Goal: Feedback & Contribution: Contribute content

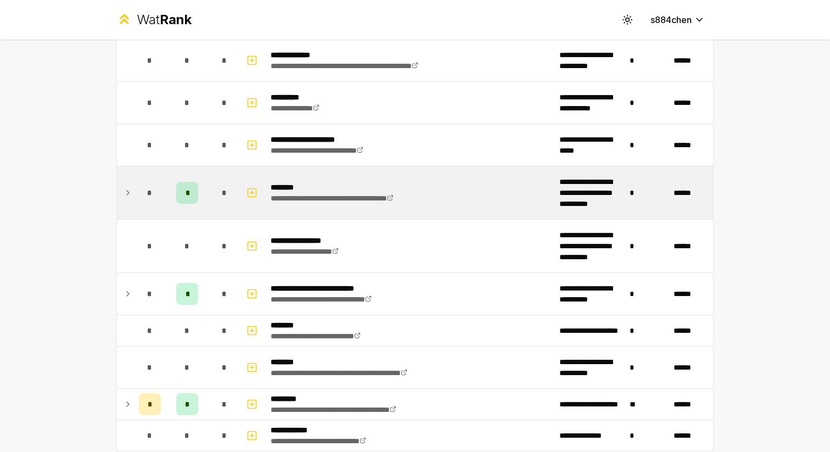
scroll to position [1757, 0]
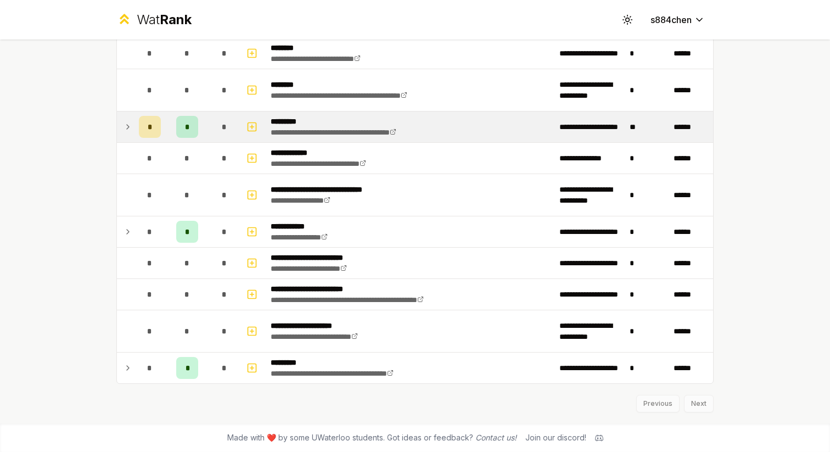
click at [130, 123] on icon at bounding box center [128, 126] width 9 height 13
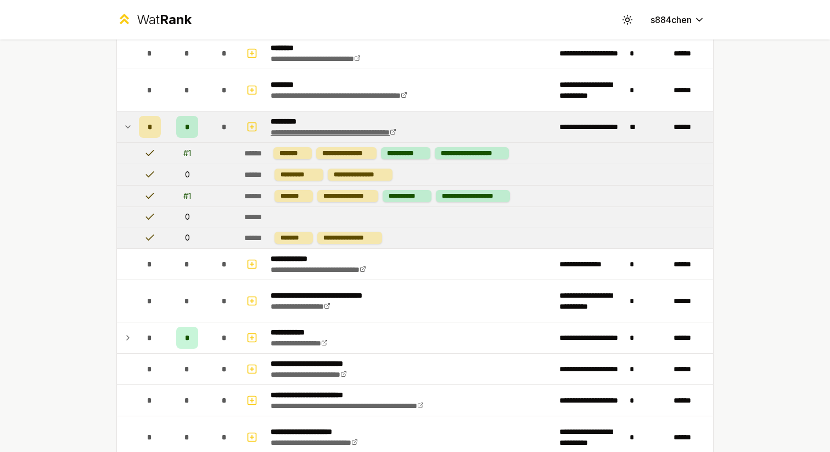
click at [396, 134] on link "**********" at bounding box center [334, 132] width 126 height 8
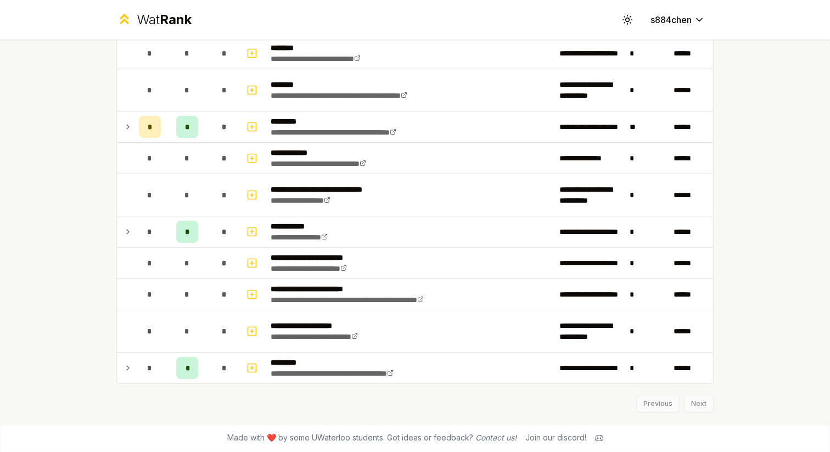
click at [127, 130] on icon at bounding box center [128, 126] width 9 height 13
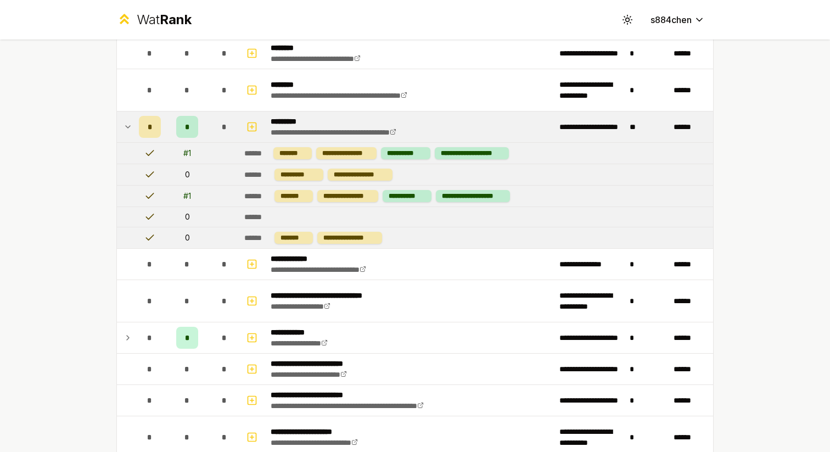
click at [127, 130] on icon at bounding box center [128, 126] width 9 height 13
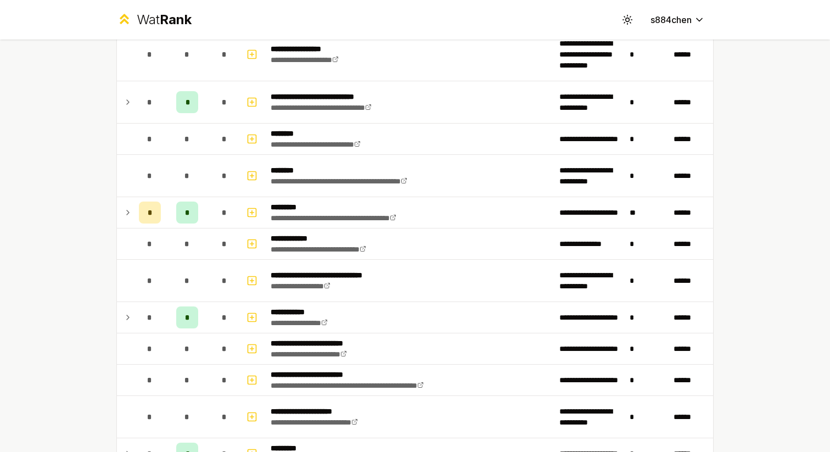
scroll to position [1687, 0]
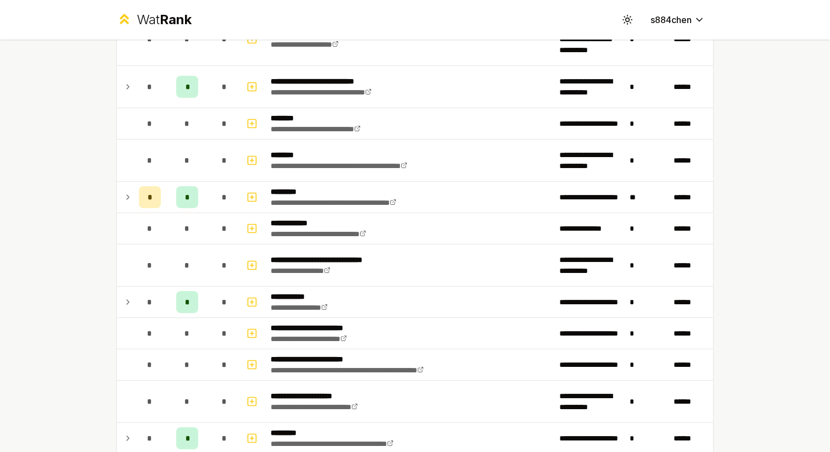
click at [133, 196] on td at bounding box center [126, 197] width 18 height 31
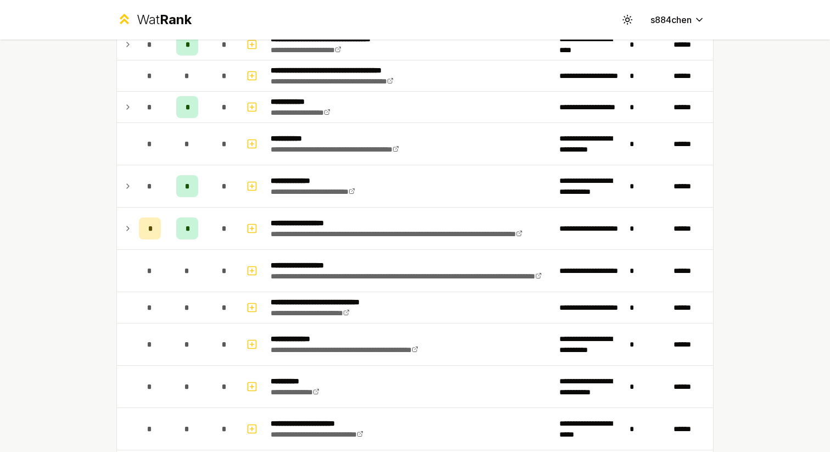
scroll to position [1193, 0]
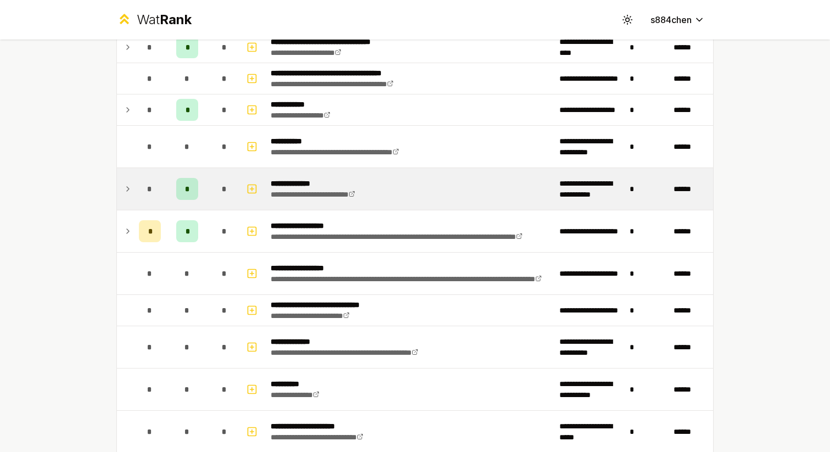
click at [132, 189] on td at bounding box center [126, 189] width 18 height 42
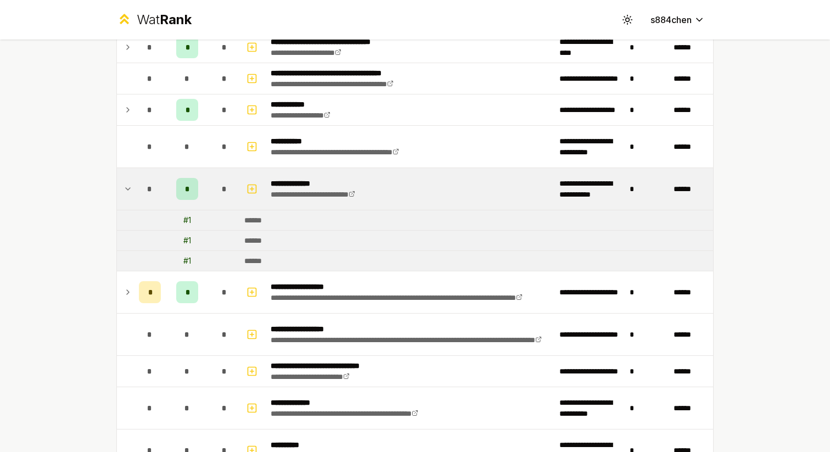
click at [132, 189] on td at bounding box center [126, 189] width 18 height 42
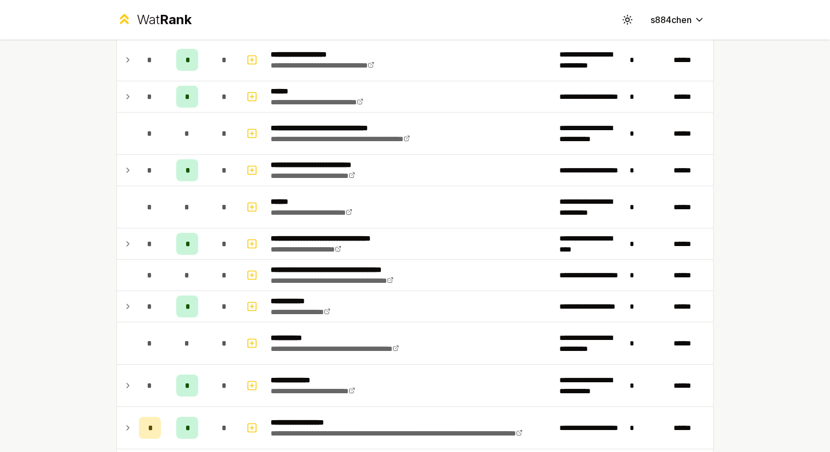
scroll to position [1030, 0]
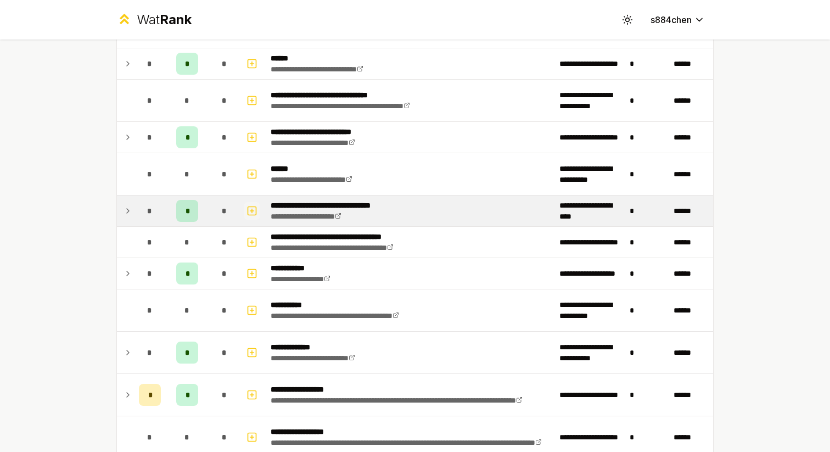
click at [245, 214] on button "button" at bounding box center [251, 211] width 15 height 18
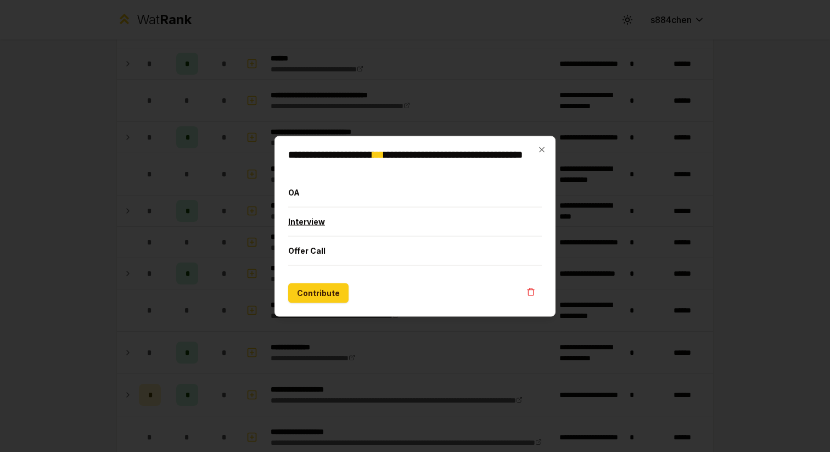
click at [305, 228] on button "Interview" at bounding box center [415, 221] width 254 height 29
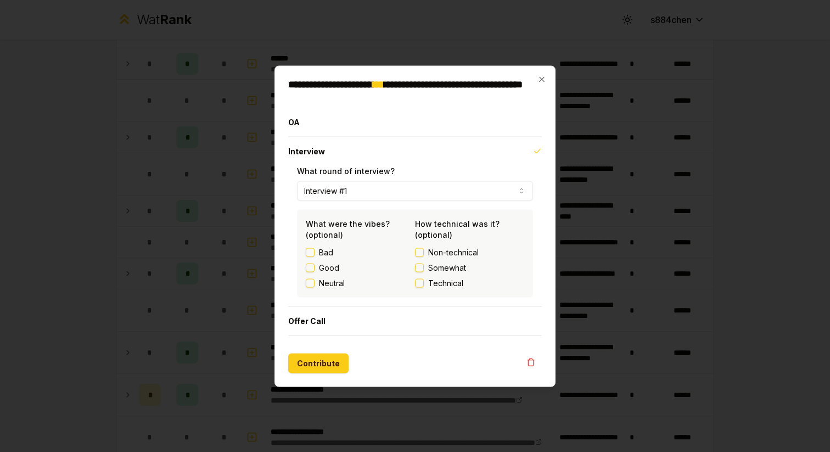
click at [309, 282] on button "Neutral" at bounding box center [310, 282] width 9 height 9
click at [419, 253] on button "Non-technical" at bounding box center [419, 252] width 9 height 9
click at [419, 266] on button "Somewhat" at bounding box center [419, 267] width 9 height 9
click at [311, 356] on button "Contribute" at bounding box center [318, 363] width 60 height 20
click at [305, 366] on button "Contribute" at bounding box center [318, 363] width 60 height 20
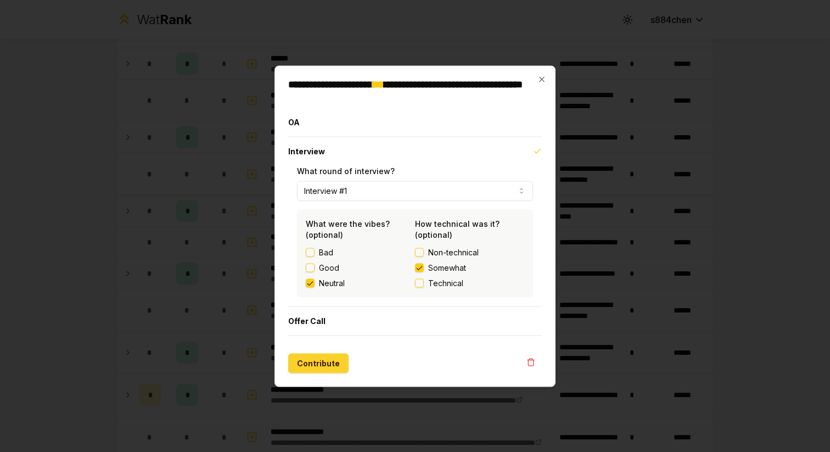
click at [323, 367] on button "Contribute" at bounding box center [318, 363] width 60 height 20
click at [242, 290] on div at bounding box center [415, 226] width 830 height 452
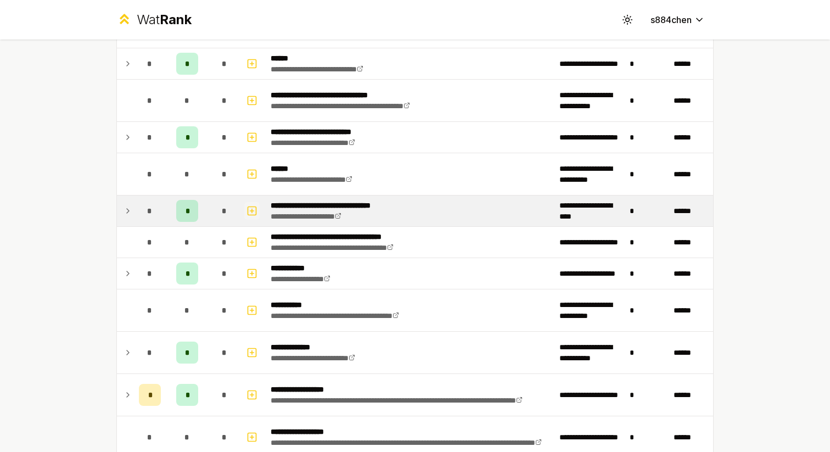
click at [253, 205] on icon "button" at bounding box center [251, 210] width 11 height 13
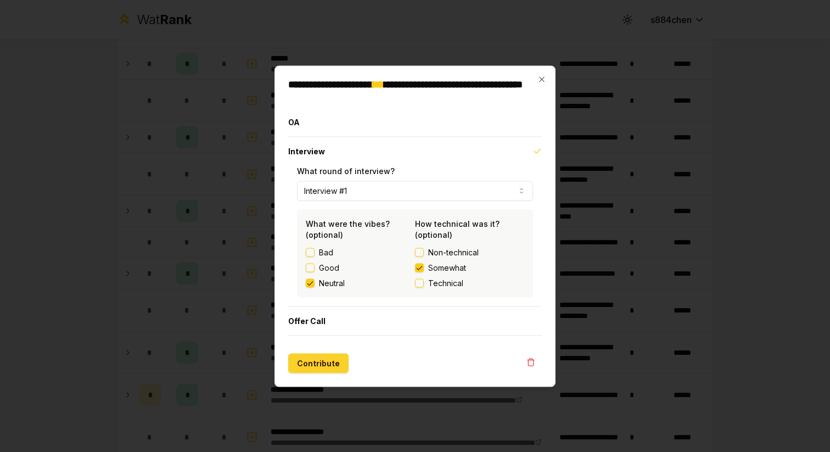
click at [322, 363] on button "Contribute" at bounding box center [318, 363] width 60 height 20
click at [240, 305] on div at bounding box center [415, 226] width 830 height 452
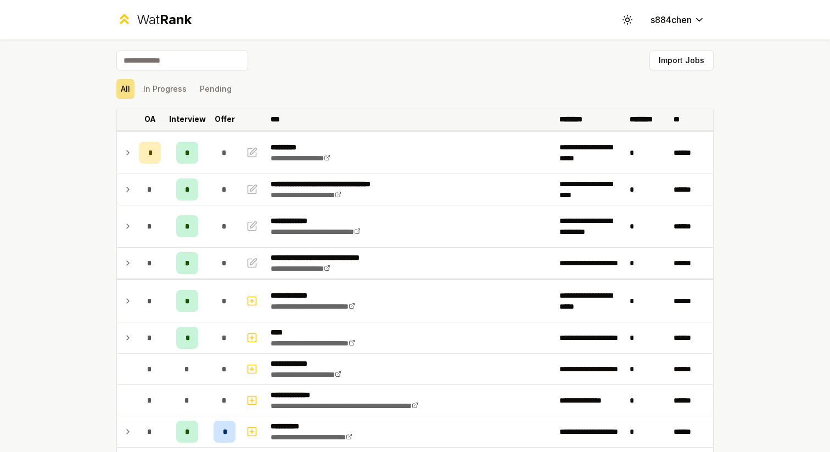
click at [526, 114] on th "***" at bounding box center [410, 119] width 289 height 22
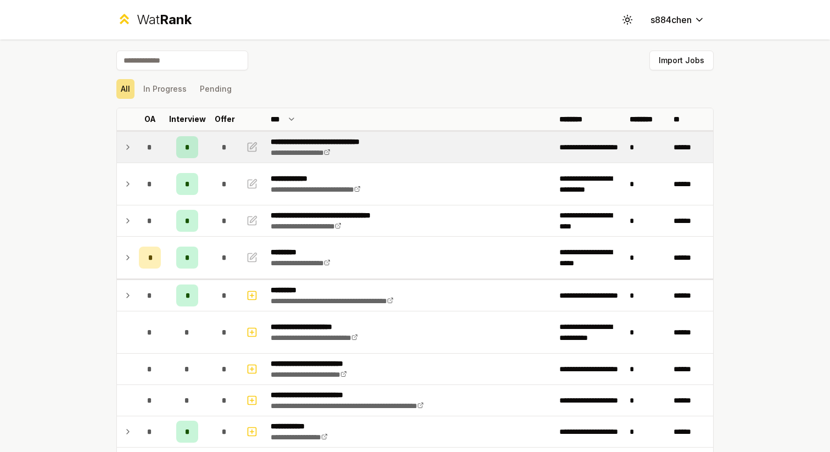
click at [124, 154] on td at bounding box center [126, 147] width 18 height 31
click at [132, 146] on td at bounding box center [126, 147] width 18 height 31
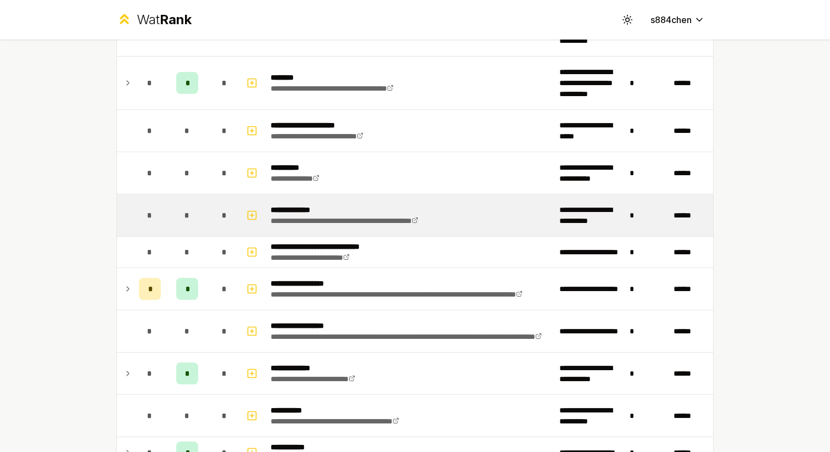
scroll to position [768, 0]
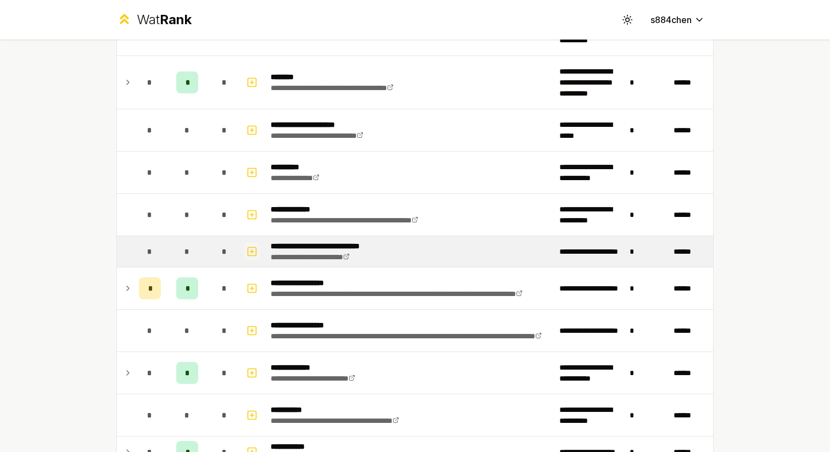
click at [245, 258] on button "button" at bounding box center [251, 252] width 15 height 18
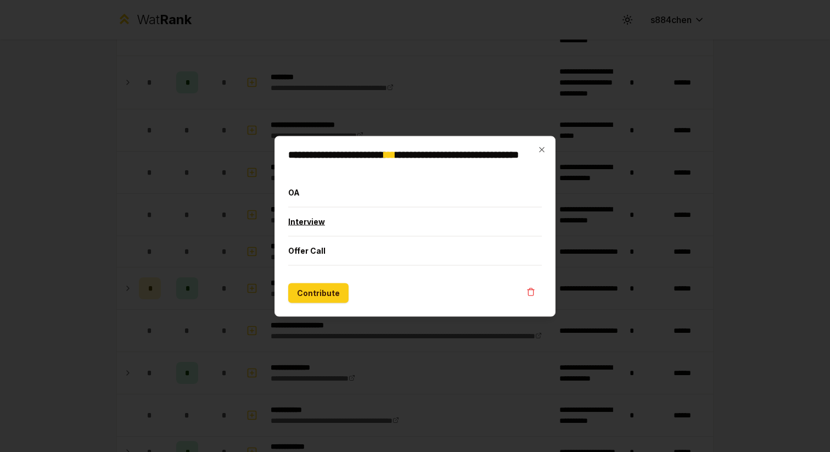
click at [310, 222] on button "Interview" at bounding box center [415, 221] width 254 height 29
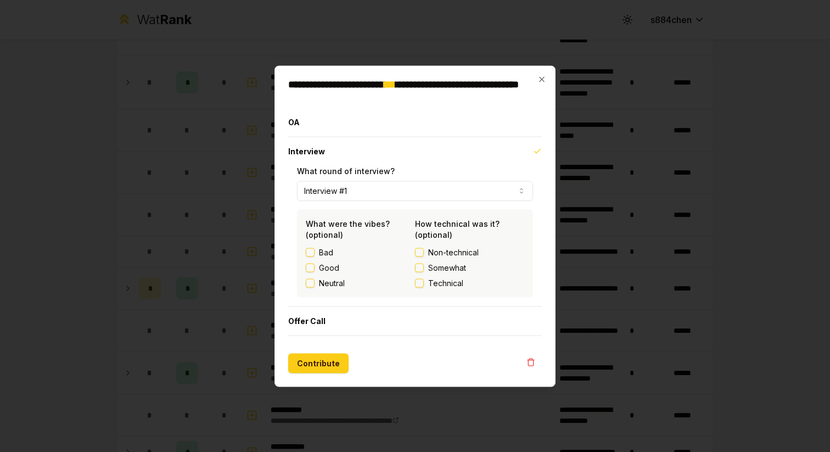
click at [546, 83] on div "**********" at bounding box center [414, 225] width 281 height 321
click at [542, 79] on icon "button" at bounding box center [541, 78] width 5 height 5
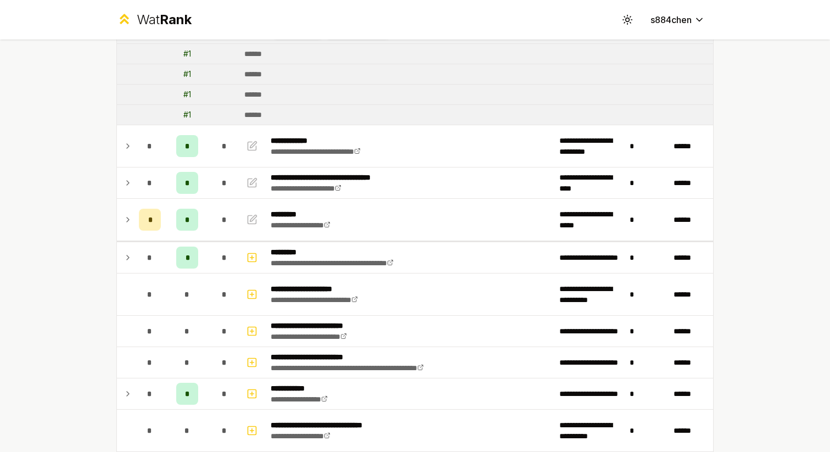
scroll to position [0, 0]
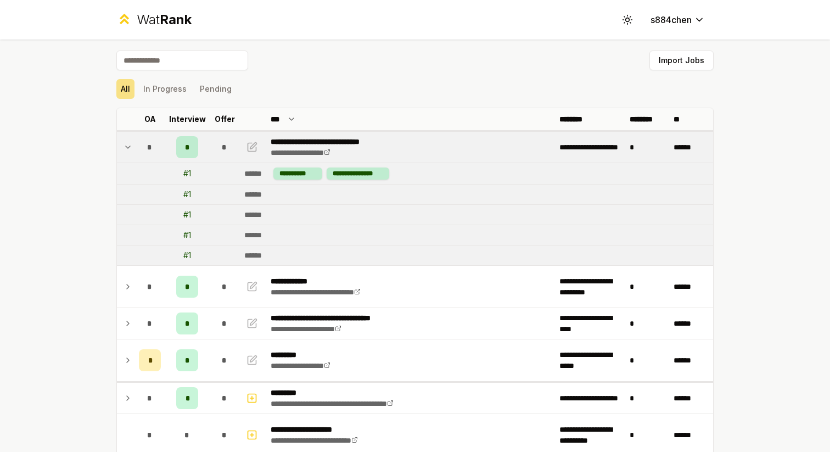
click at [125, 148] on icon at bounding box center [128, 147] width 9 height 13
